Goal: Transaction & Acquisition: Purchase product/service

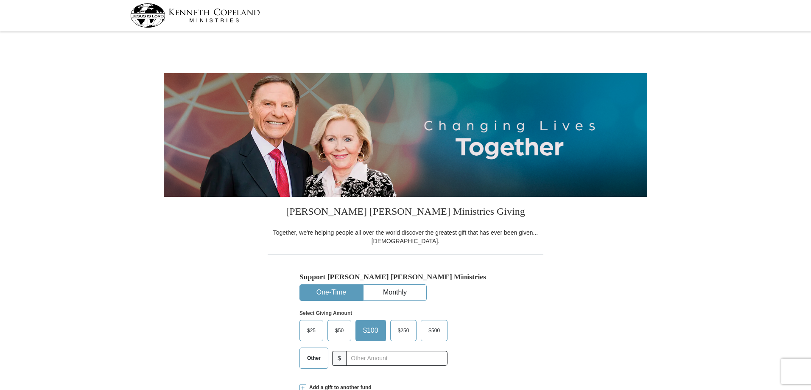
select select "[GEOGRAPHIC_DATA]"
type input "[EMAIL_ADDRESS][DOMAIN_NAME]"
select select "[GEOGRAPHIC_DATA]"
type input "[EMAIL_ADDRESS][DOMAIN_NAME]"
select select "[GEOGRAPHIC_DATA]"
